Goal: Check status: Check status

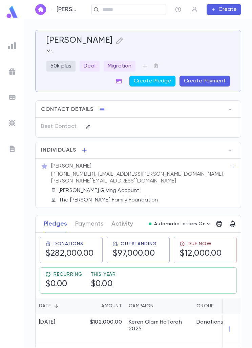
click at [130, 2] on div "[PERSON_NAME] ​ Create" at bounding box center [138, 9] width 228 height 19
click at [138, 8] on input "text" at bounding box center [131, 9] width 63 height 6
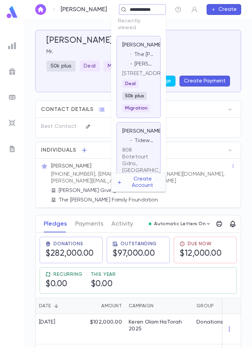
type input "**********"
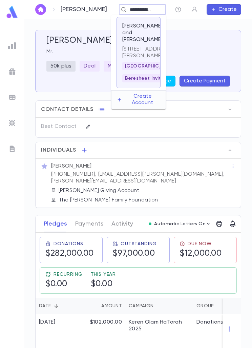
click at [146, 46] on p "[STREET_ADDRESS][PERSON_NAME]" at bounding box center [138, 53] width 33 height 14
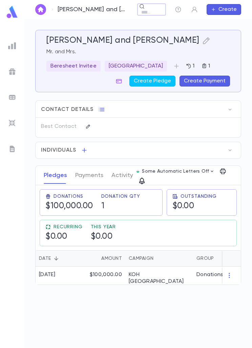
click at [159, 4] on div "​" at bounding box center [151, 10] width 29 height 12
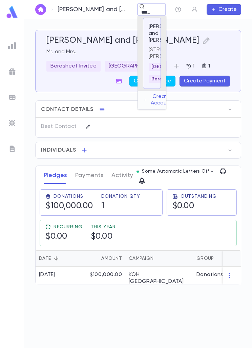
type input "*********"
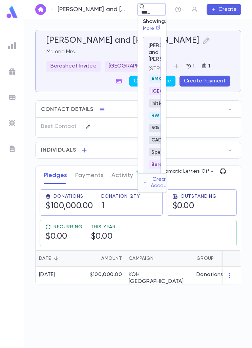
click at [155, 63] on p "[PERSON_NAME] and [PERSON_NAME]" at bounding box center [169, 52] width 40 height 20
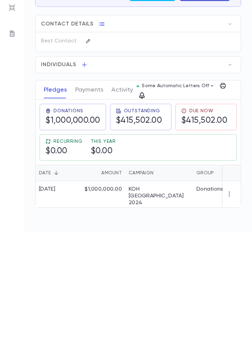
scroll to position [21, 0]
click at [93, 197] on button "Payments" at bounding box center [89, 205] width 28 height 17
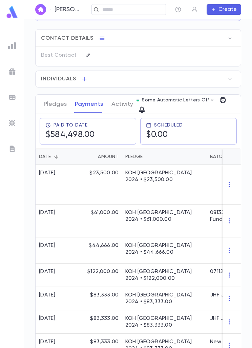
scroll to position [102, 0]
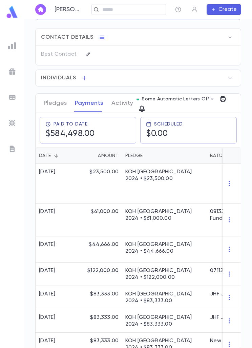
click at [186, 267] on p "KOH [GEOGRAPHIC_DATA] 2024 • $122,000.00" at bounding box center [165, 274] width 78 height 14
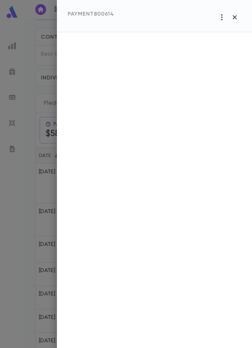
click at [29, 192] on div at bounding box center [126, 174] width 252 height 348
